Goal: Task Accomplishment & Management: Use online tool/utility

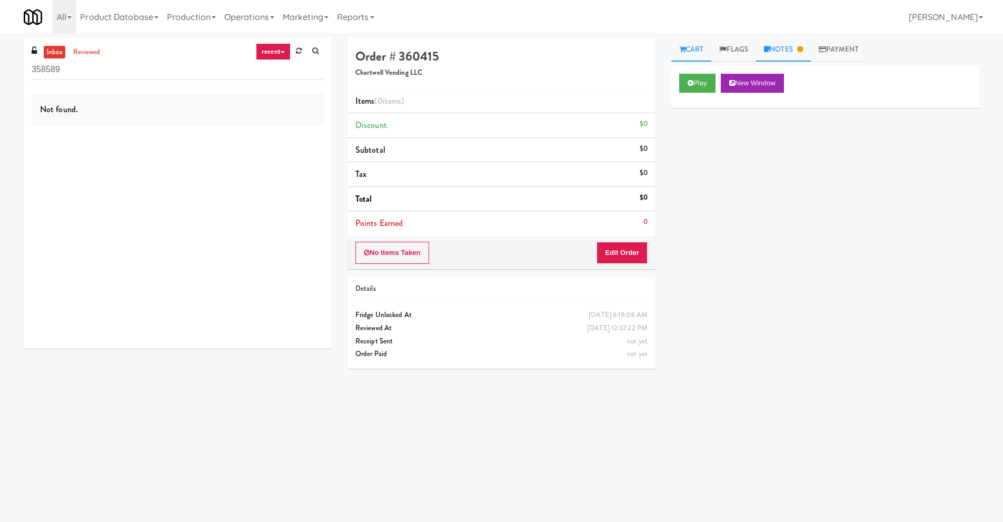
click at [793, 51] on link "Notes" at bounding box center [783, 50] width 55 height 24
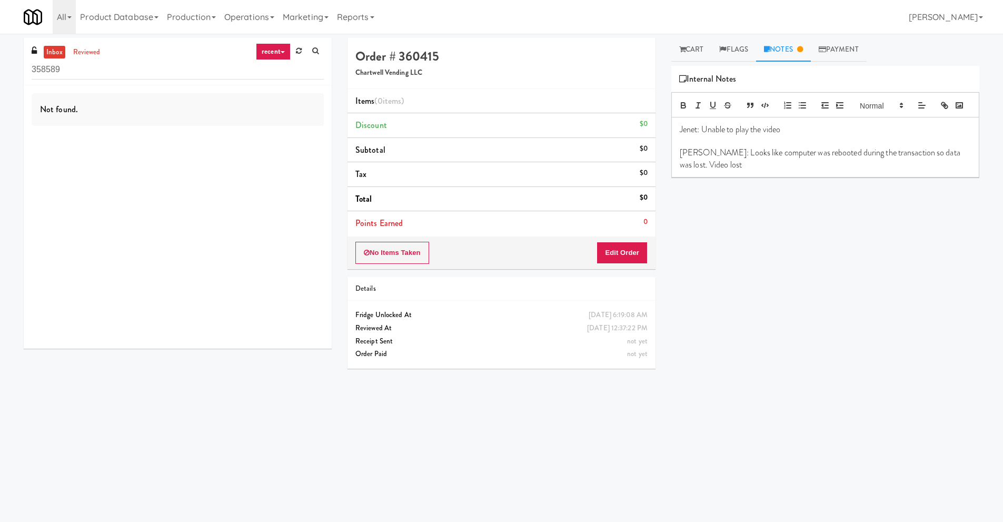
click at [761, 230] on div "Play New Window Primary Flag Clear Flag if unable to determine what was taken o…" at bounding box center [825, 263] width 308 height 395
click at [811, 318] on div "Play New Window Primary Flag Clear Flag if unable to determine what was taken o…" at bounding box center [825, 263] width 308 height 395
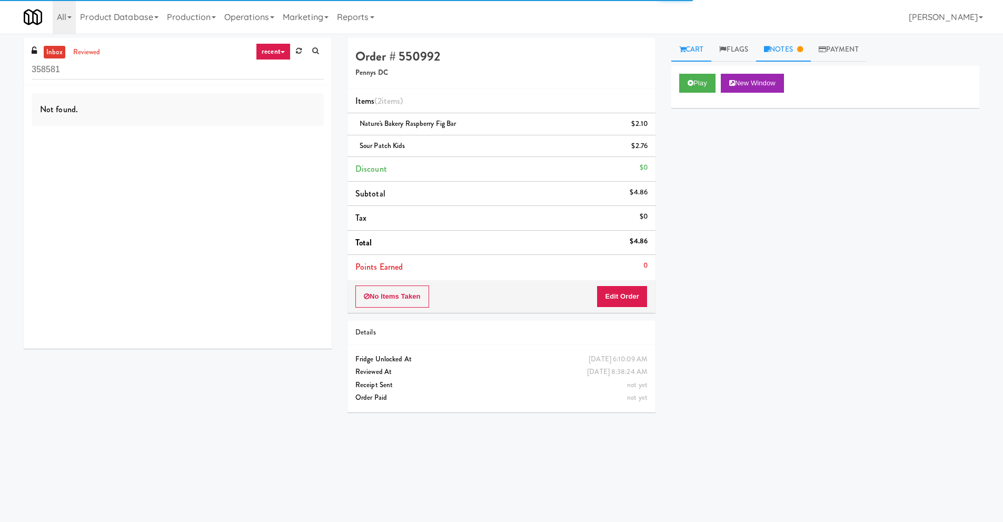
click at [789, 48] on link "Notes" at bounding box center [783, 50] width 55 height 24
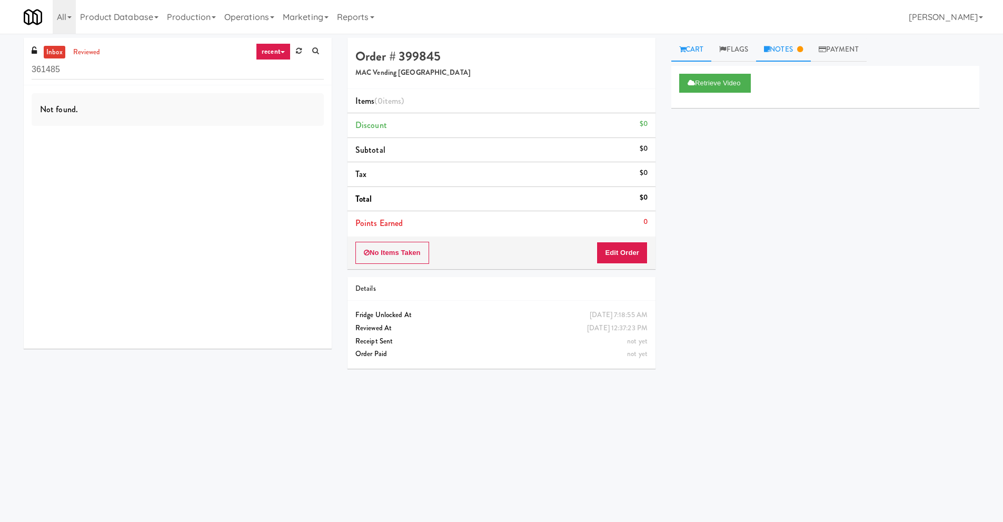
click at [785, 53] on link "Notes" at bounding box center [783, 50] width 55 height 24
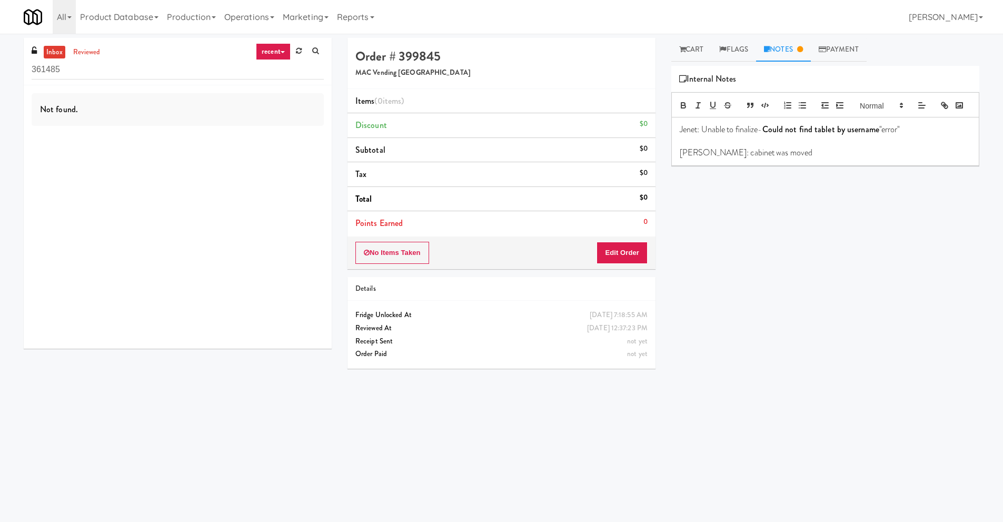
click at [772, 262] on div "Retrieve Video Primary Flag Clear Flag if unable to determine what was taken or…" at bounding box center [825, 263] width 308 height 395
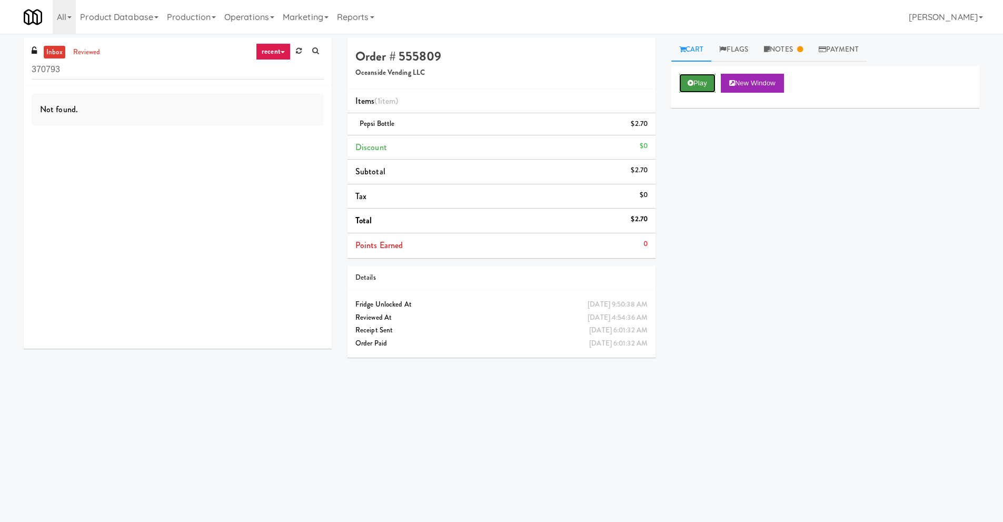
click at [699, 85] on button "Play" at bounding box center [697, 83] width 36 height 19
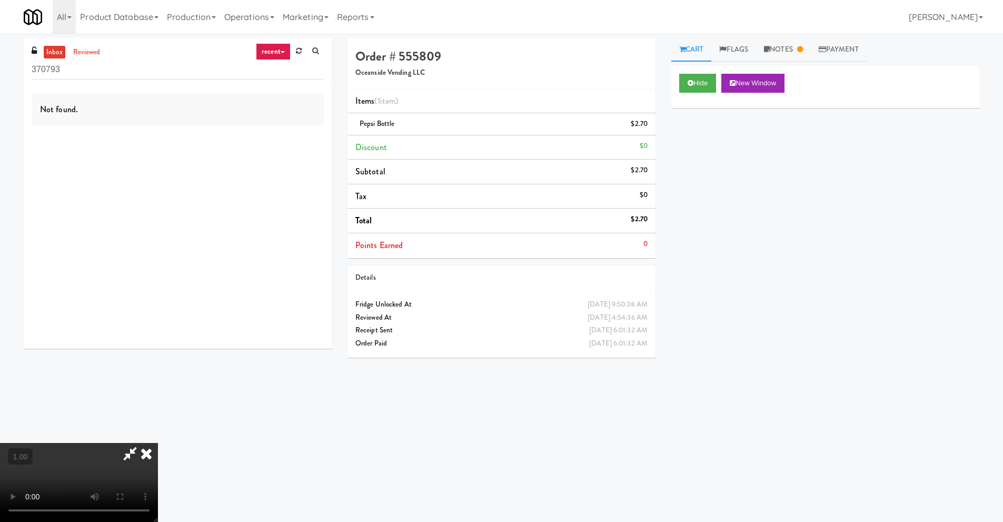
click at [125, 456] on icon at bounding box center [130, 453] width 24 height 21
click at [792, 45] on link "Notes" at bounding box center [783, 50] width 55 height 24
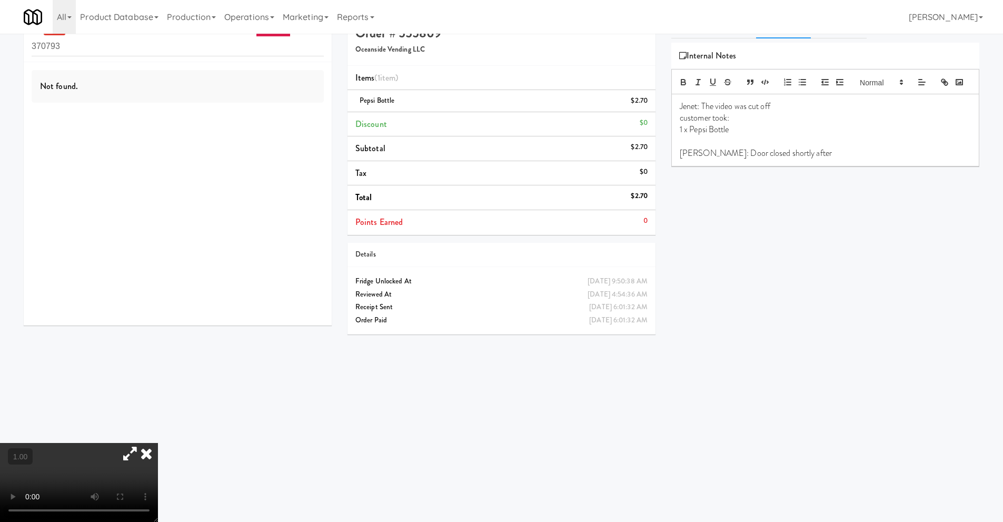
scroll to position [34, 0]
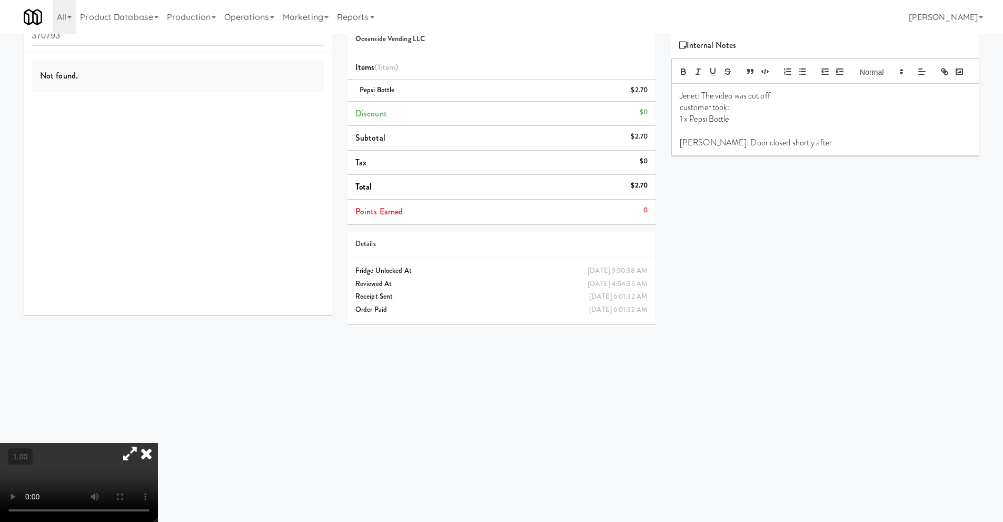
click at [783, 357] on div "Hide New Window Primary Flag Clear Flag if unable to determine what was taken o…" at bounding box center [825, 229] width 308 height 395
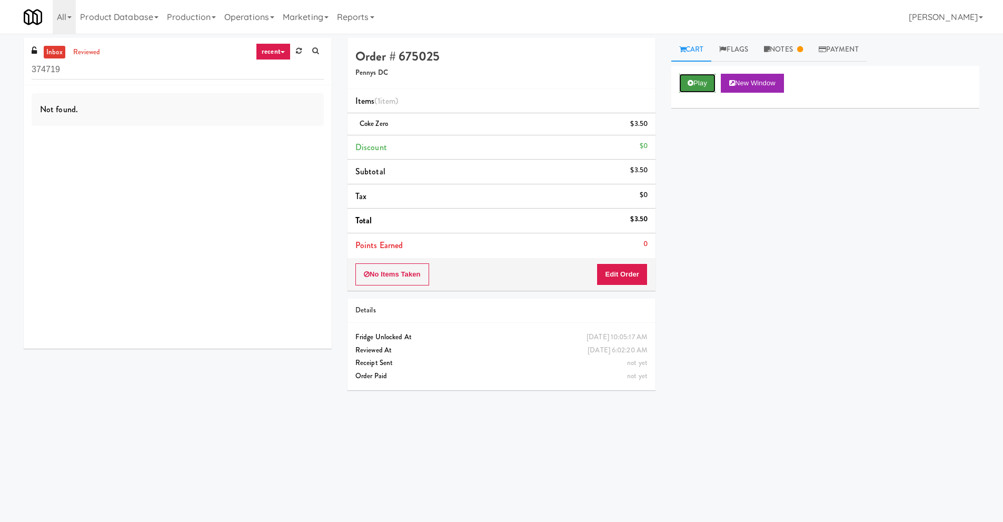
click at [695, 83] on button "Play" at bounding box center [697, 83] width 36 height 19
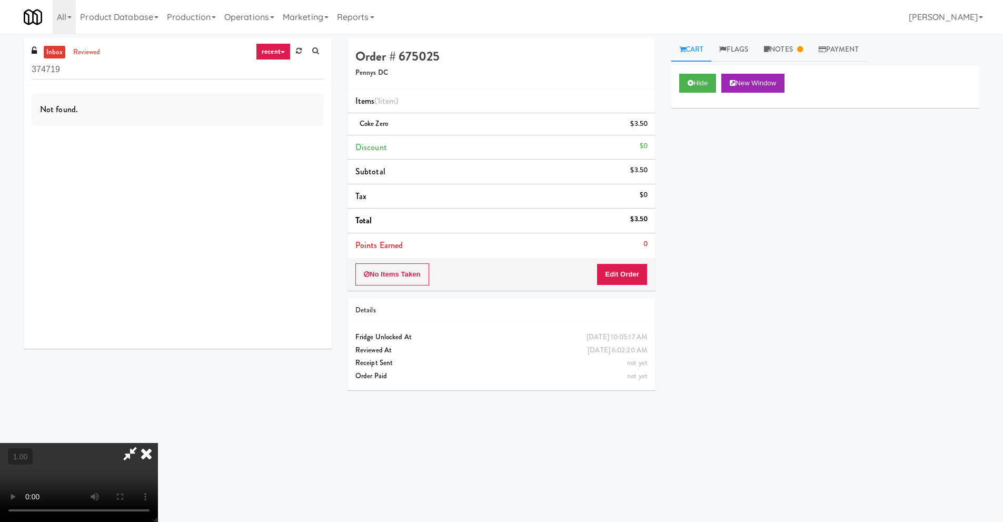
click at [125, 456] on icon at bounding box center [130, 453] width 24 height 21
click at [780, 41] on link "Notes" at bounding box center [783, 50] width 55 height 24
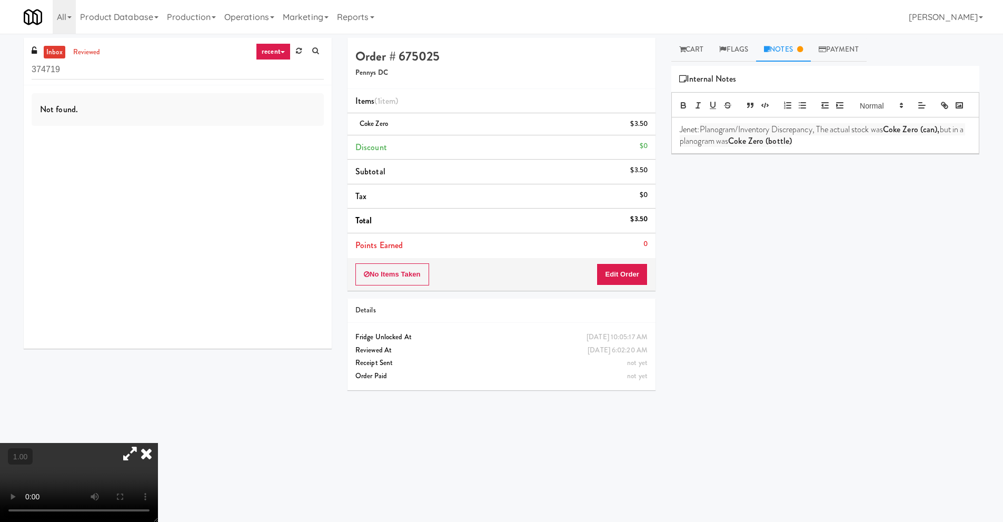
click at [142, 443] on icon at bounding box center [130, 453] width 24 height 21
